Goal: Transaction & Acquisition: Subscribe to service/newsletter

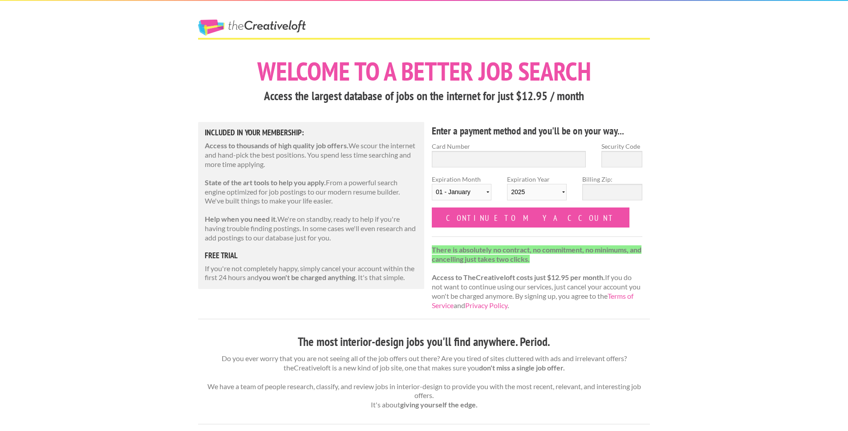
click at [293, 93] on h3 "Access the largest database of jobs on the internet for just $12.95 / month" at bounding box center [424, 96] width 452 height 17
click at [397, 93] on h3 "Access the largest database of jobs on the internet for just $12.95 / month" at bounding box center [424, 96] width 452 height 17
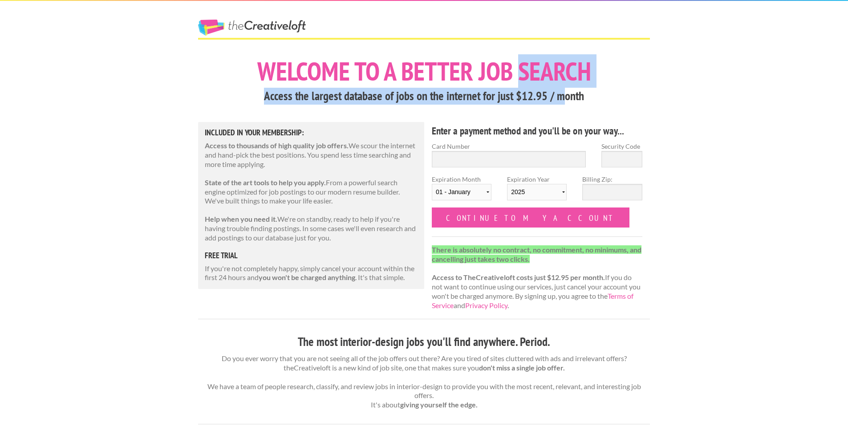
drag, startPoint x: 565, startPoint y: 92, endPoint x: 540, endPoint y: 86, distance: 26.0
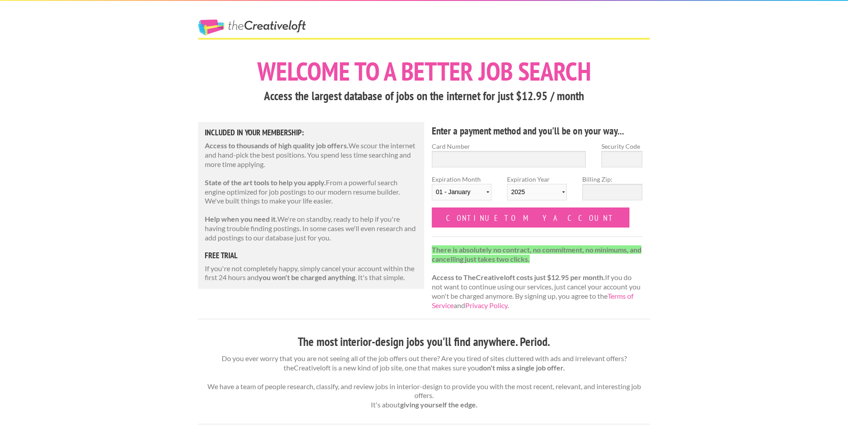
drag, startPoint x: 546, startPoint y: 127, endPoint x: 608, endPoint y: 133, distance: 61.6
click at [602, 132] on h4 "Enter a payment method and you'll be on your way..." at bounding box center [537, 131] width 210 height 14
click at [602, 299] on p "There is absolutely no contract, no commitment, no minimums, and cancelling jus…" at bounding box center [537, 277] width 210 height 65
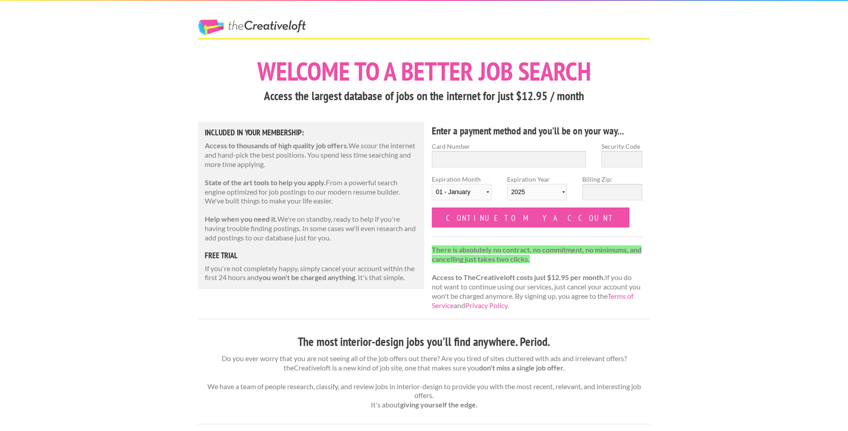
click at [300, 163] on p "Access to thousands of high quality job offers. We scour the internet and hand-…" at bounding box center [311, 155] width 213 height 28
